Goal: Task Accomplishment & Management: Manage account settings

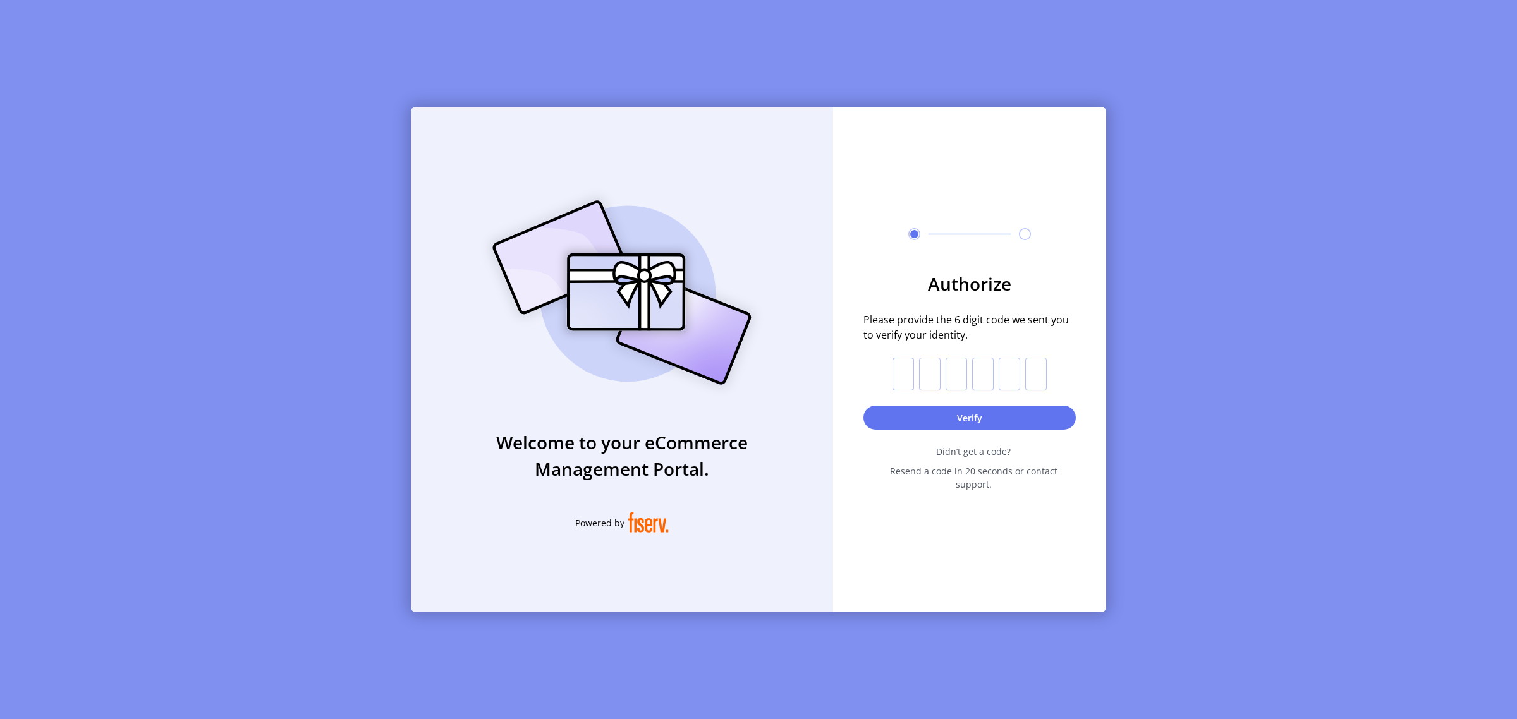
click at [897, 383] on input "text" at bounding box center [902, 374] width 21 height 33
type input "*"
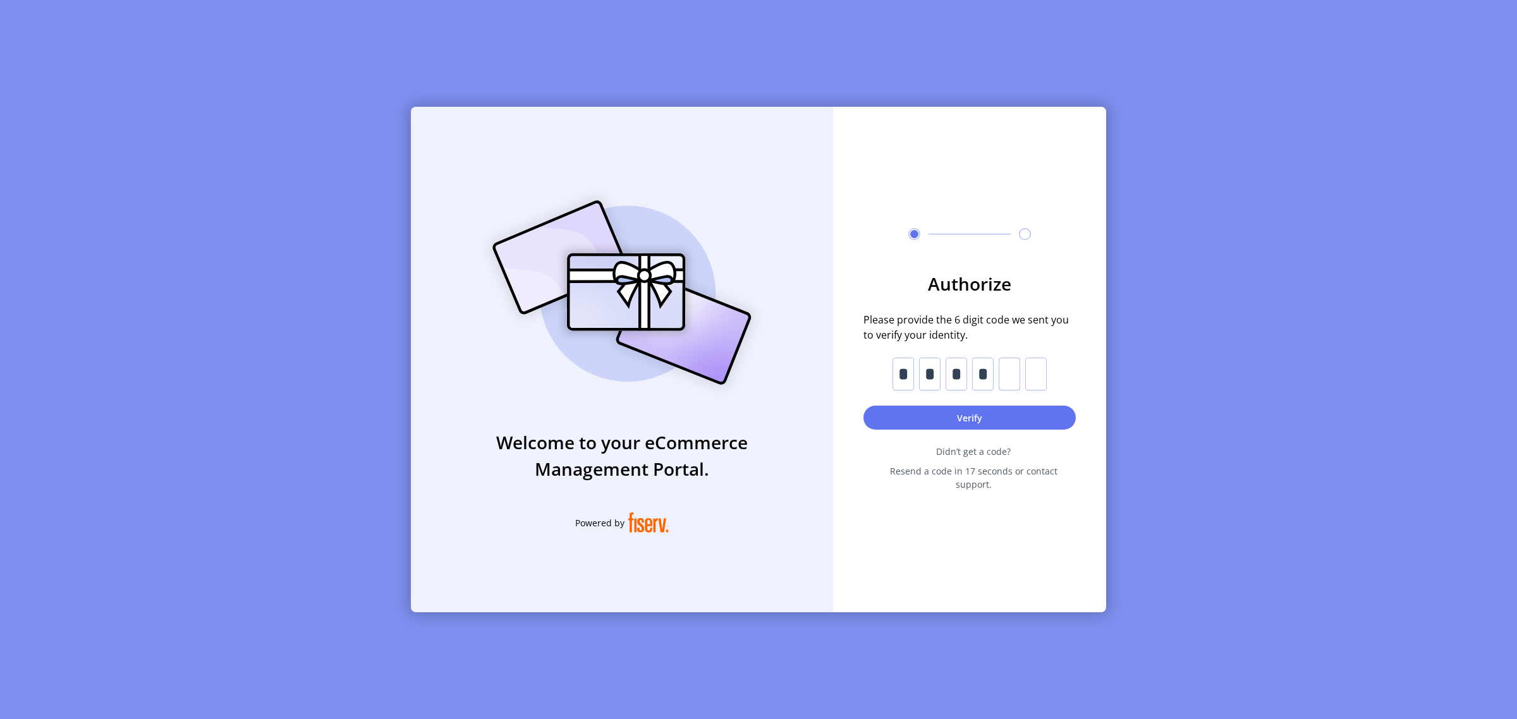
type input "*"
click at [982, 418] on button "Verify" at bounding box center [969, 418] width 212 height 24
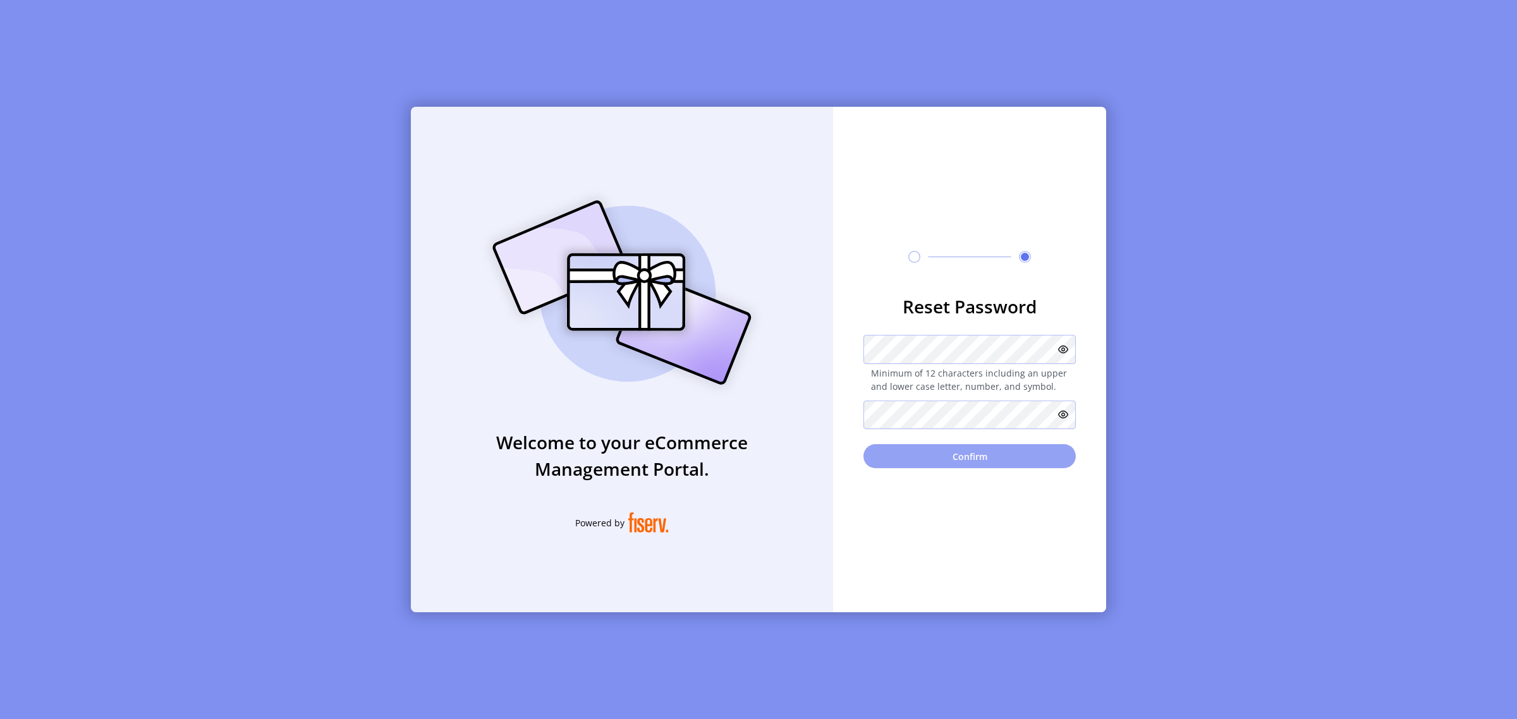
click at [978, 463] on button "Confirm" at bounding box center [969, 456] width 212 height 24
click at [917, 279] on div "Reset Password Minimum of 12 characters including an upper and lower case lette…" at bounding box center [969, 360] width 273 height 506
click at [946, 459] on button "Confirm" at bounding box center [969, 456] width 212 height 24
